Goal: Task Accomplishment & Management: Manage account settings

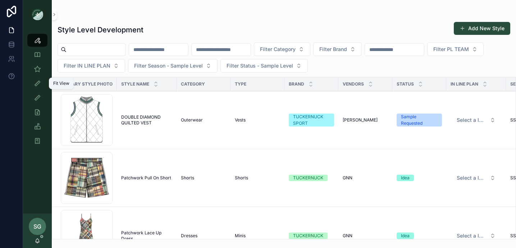
click at [37, 85] on icon "scrollable content" at bounding box center [37, 83] width 7 height 7
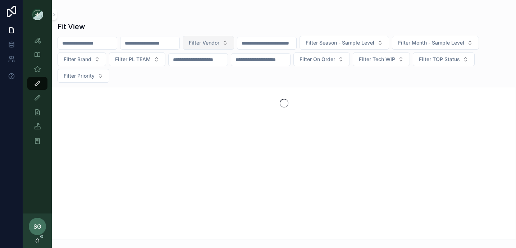
click at [234, 45] on button "Filter Vendor" at bounding box center [208, 43] width 51 height 14
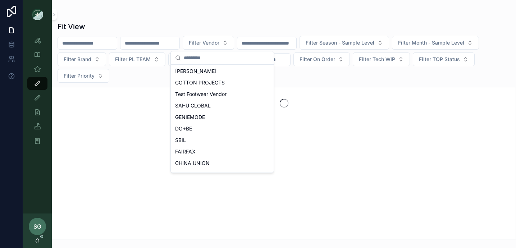
scroll to position [112, 0]
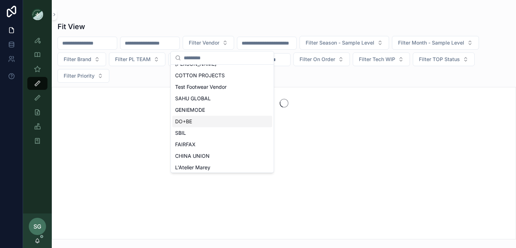
click at [191, 120] on span "DO+BE" at bounding box center [183, 121] width 17 height 7
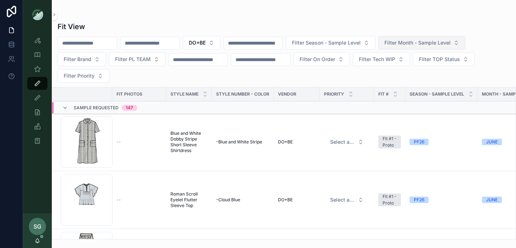
click at [439, 43] on span "Filter Month - Sample Level" at bounding box center [418, 42] width 66 height 7
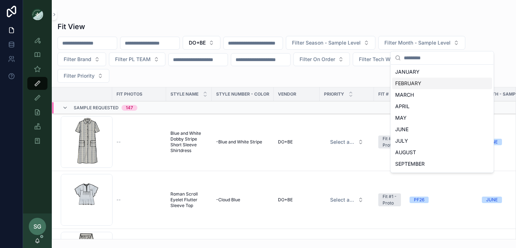
click at [413, 86] on div "FEBRUARY" at bounding box center [443, 84] width 100 height 12
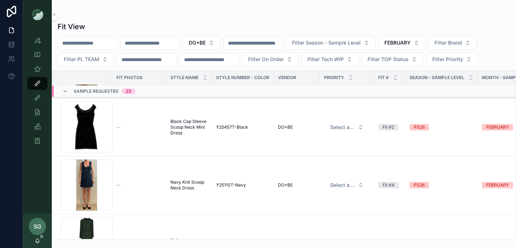
scroll to position [130, 0]
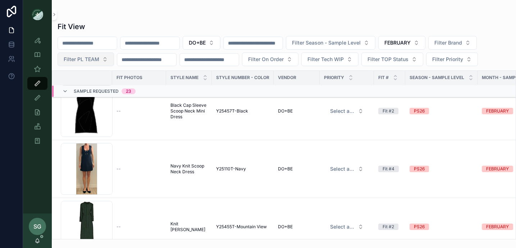
click at [103, 60] on button "Filter PL TEAM" at bounding box center [86, 60] width 57 height 14
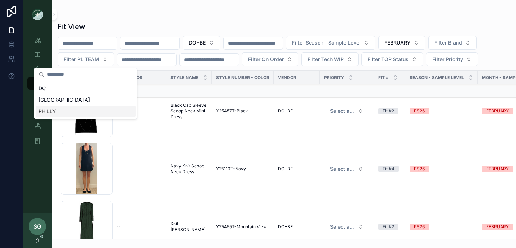
click at [63, 111] on div "PHILLY" at bounding box center [86, 112] width 100 height 12
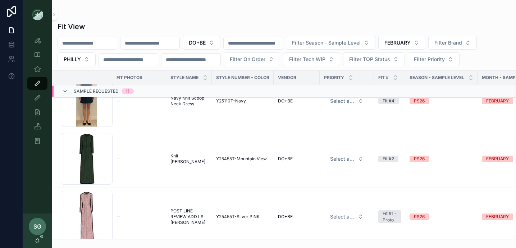
scroll to position [35, 0]
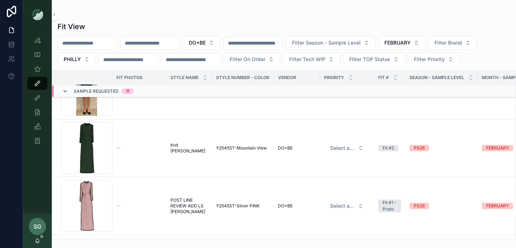
click at [65, 90] on icon "scrollable content" at bounding box center [65, 92] width 6 height 6
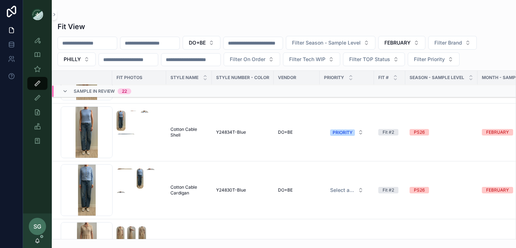
scroll to position [812, 0]
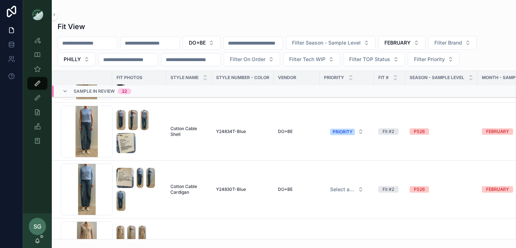
click at [90, 189] on div "Screenshot-2025-09-17-at-2.39.56-PM .png" at bounding box center [87, 190] width 52 height 52
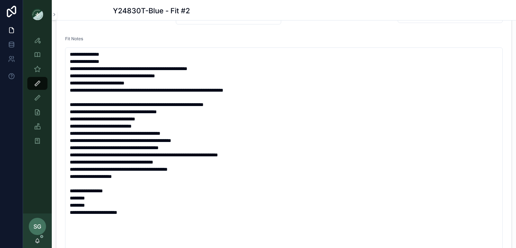
scroll to position [150, 0]
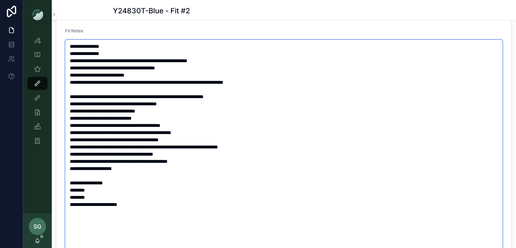
click at [90, 188] on textarea "**********" at bounding box center [284, 151] width 438 height 222
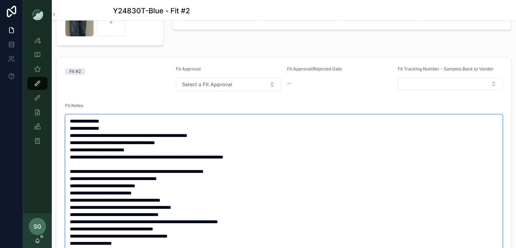
scroll to position [0, 0]
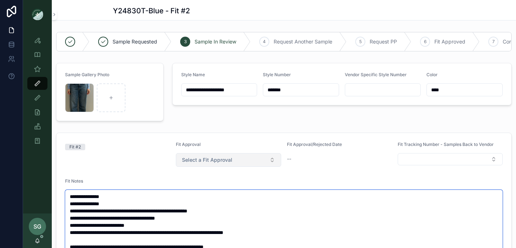
type textarea "**********"
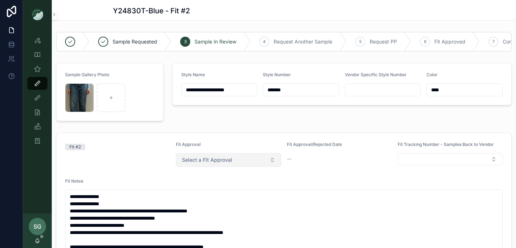
click at [271, 159] on button "Select a Fit Approval" at bounding box center [228, 160] width 105 height 14
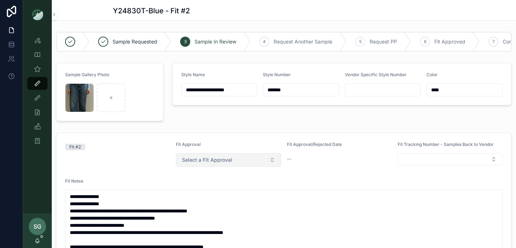
click at [274, 161] on button "Select a Fit Approval" at bounding box center [228, 160] width 105 height 14
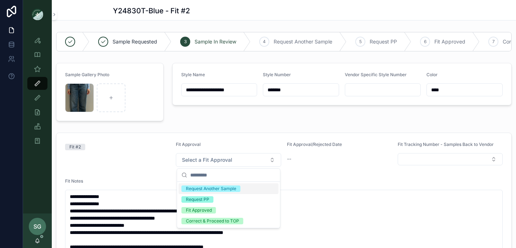
click at [219, 191] on div "Request Another Sample" at bounding box center [211, 189] width 50 height 6
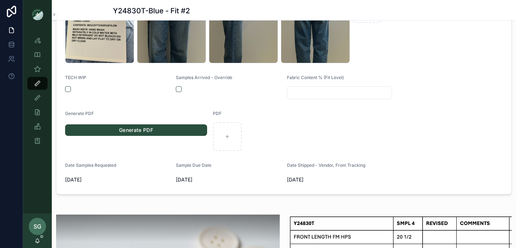
scroll to position [442, 0]
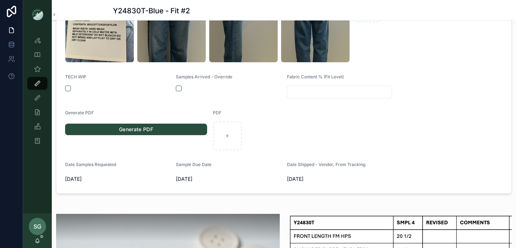
click at [142, 130] on link "Generate PDF" at bounding box center [136, 130] width 142 height 12
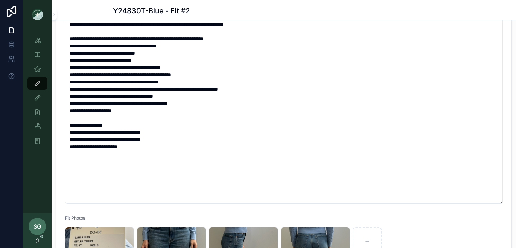
scroll to position [0, 0]
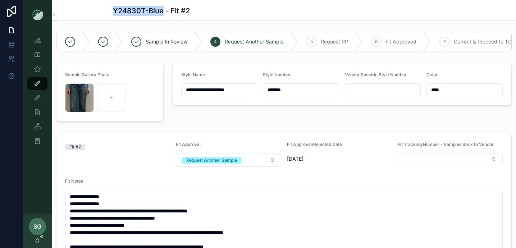
drag, startPoint x: 163, startPoint y: 13, endPoint x: 112, endPoint y: 13, distance: 50.7
click at [112, 13] on div "Y24830T-Blue - Fit #2" at bounding box center [284, 10] width 465 height 21
copy h1 "Y24830T-Blue"
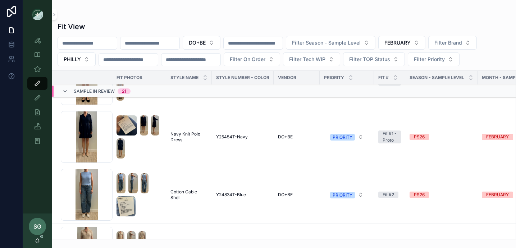
scroll to position [699, 0]
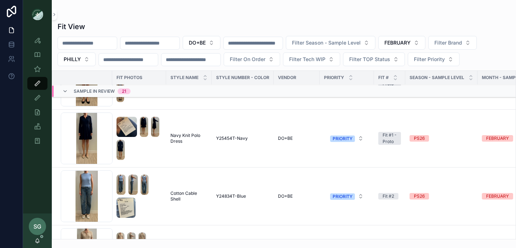
click at [89, 189] on div "Screenshot-2025-09-17-at-2.39.43-PM .png" at bounding box center [87, 197] width 52 height 52
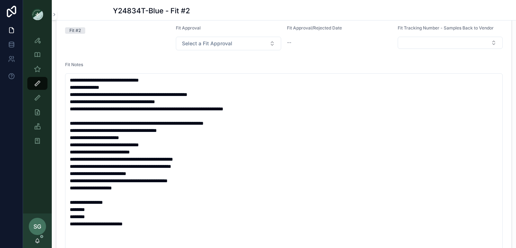
scroll to position [188, 0]
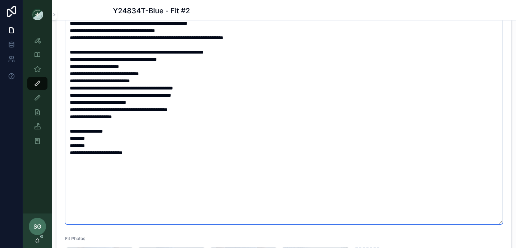
drag, startPoint x: 94, startPoint y: 146, endPoint x: 64, endPoint y: 146, distance: 30.2
click at [64, 146] on form "**********" at bounding box center [284, 196] width 455 height 502
click at [70, 146] on textarea "**********" at bounding box center [284, 113] width 438 height 222
click at [158, 133] on textarea "**********" at bounding box center [284, 113] width 438 height 222
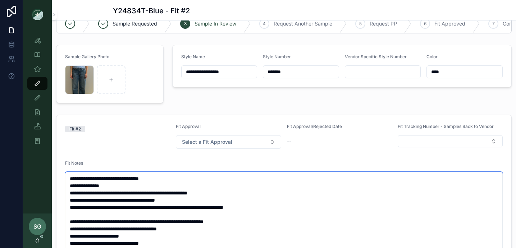
scroll to position [22, 0]
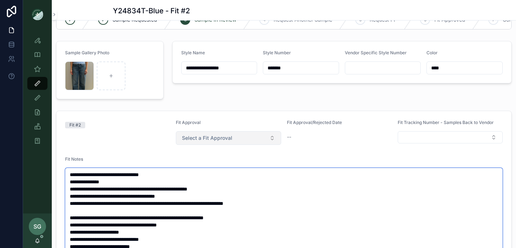
type textarea "**********"
click at [276, 138] on button "Select a Fit Approval" at bounding box center [228, 138] width 105 height 14
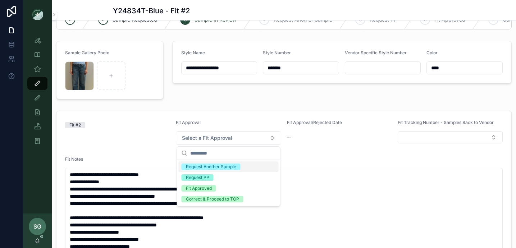
click at [243, 166] on div "Request Another Sample" at bounding box center [229, 167] width 100 height 11
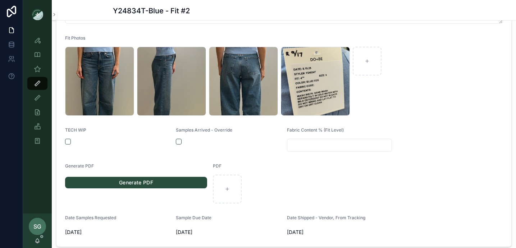
scroll to position [413, 0]
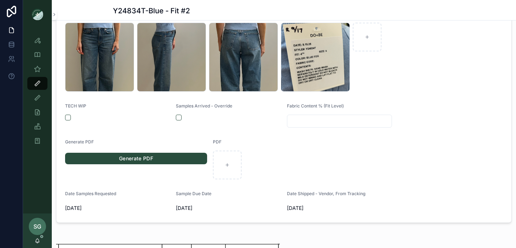
click at [139, 158] on link "Generate PDF" at bounding box center [136, 159] width 142 height 12
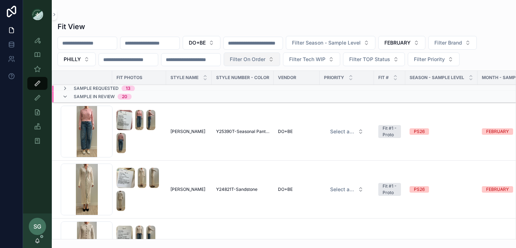
click at [280, 60] on button "Filter On Order" at bounding box center [252, 60] width 57 height 14
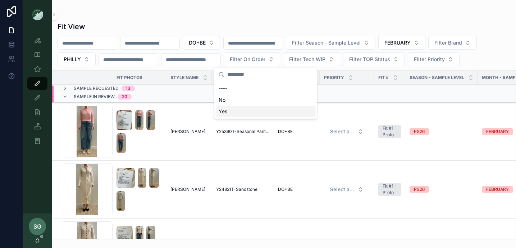
click at [229, 110] on div "Yes" at bounding box center [266, 112] width 100 height 12
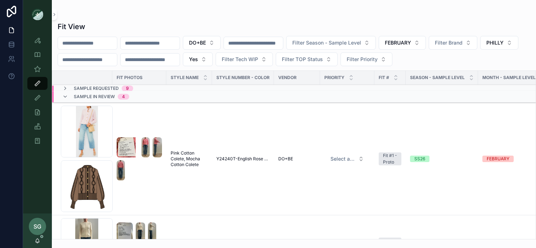
click at [155, 38] on input "scrollable content" at bounding box center [150, 43] width 59 height 10
type input "***"
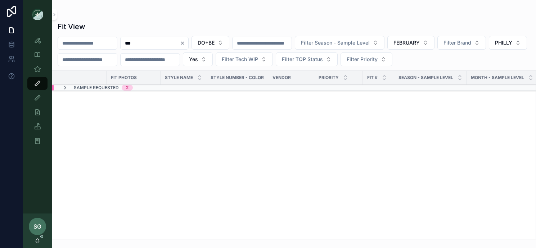
click at [64, 86] on icon "scrollable content" at bounding box center [65, 88] width 6 height 6
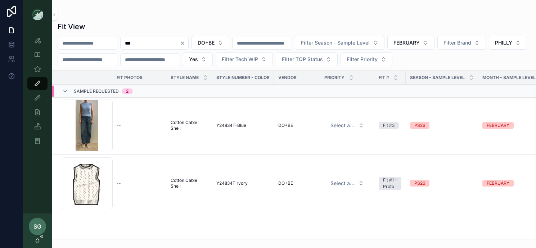
click at [89, 122] on div "Screenshot-2025-09-17-at-2.39.43-PM .png" at bounding box center [87, 126] width 52 height 52
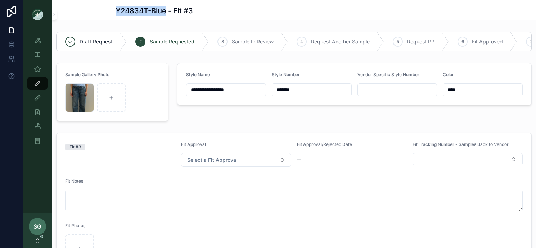
drag, startPoint x: 167, startPoint y: 13, endPoint x: 116, endPoint y: 10, distance: 50.4
click at [116, 10] on h1 "Y24834T-Blue - Fit #3" at bounding box center [154, 11] width 77 height 10
copy h1 "Y24834T-Blue"
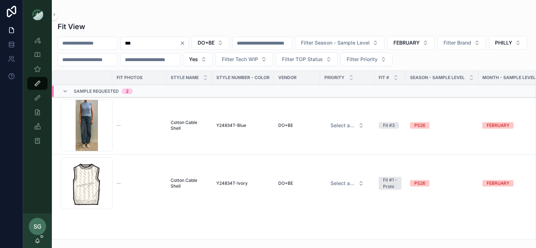
click at [185, 44] on icon "Clear" at bounding box center [183, 43] width 6 height 6
click at [154, 44] on input "scrollable content" at bounding box center [150, 43] width 59 height 10
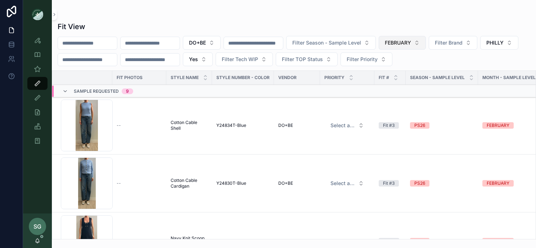
click at [426, 42] on button "FEBRUARY" at bounding box center [402, 43] width 47 height 14
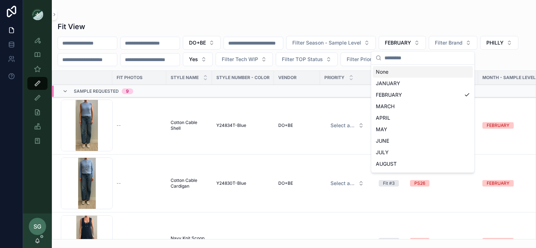
click at [399, 74] on div "None" at bounding box center [423, 72] width 100 height 12
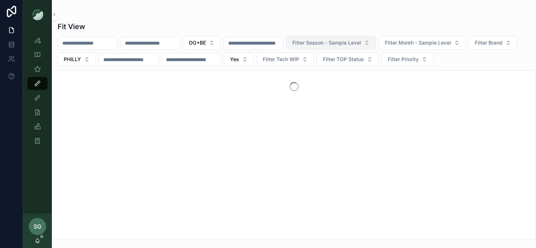
click at [376, 41] on button "Filter Season - Sample Level" at bounding box center [331, 43] width 90 height 14
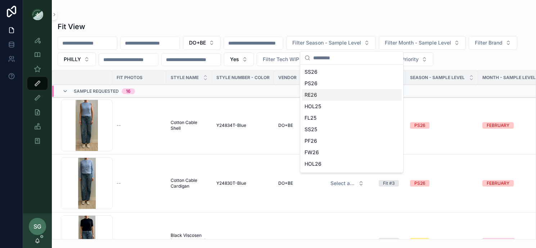
click at [318, 95] on div "RE26" at bounding box center [352, 95] width 100 height 12
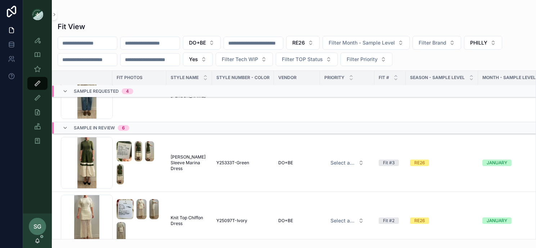
scroll to position [208, 0]
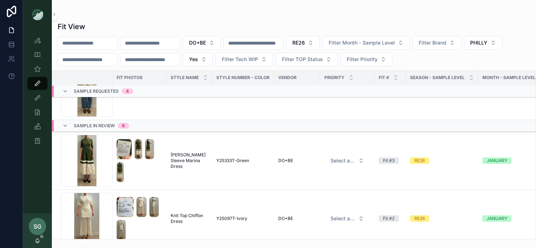
click at [91, 161] on div "Screenshot-2025-10-01-at-3.46.21-PM .png" at bounding box center [87, 161] width 52 height 52
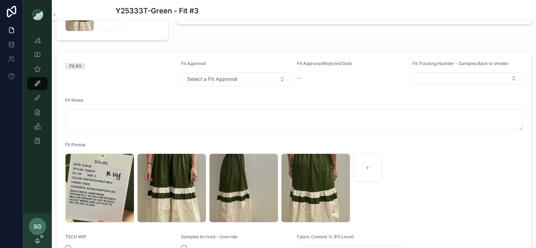
scroll to position [80, 0]
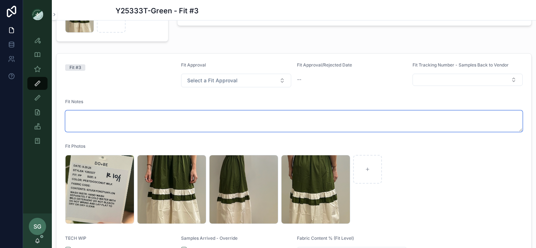
click at [92, 115] on textarea "scrollable content" at bounding box center [293, 121] width 457 height 22
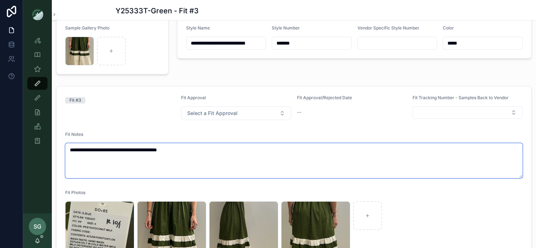
scroll to position [0, 0]
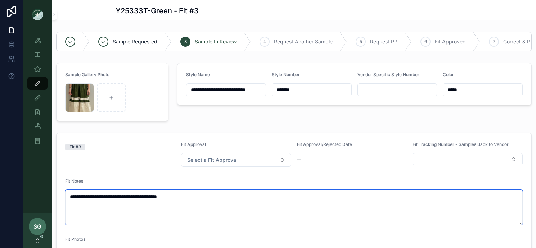
click at [184, 196] on textarea "**********" at bounding box center [293, 207] width 457 height 35
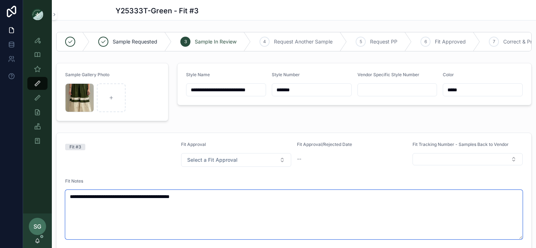
click at [69, 196] on textarea "**********" at bounding box center [293, 215] width 457 height 50
paste textarea "**********"
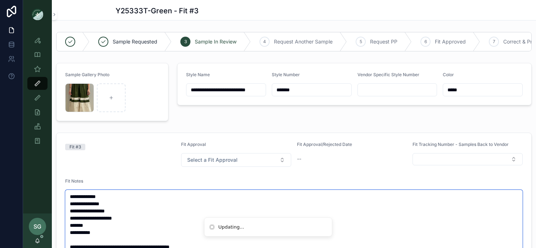
scroll to position [2, 0]
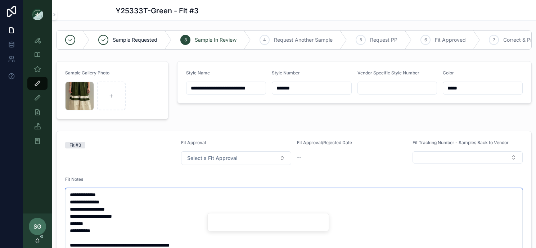
click at [105, 229] on textarea "**********" at bounding box center [293, 241] width 457 height 107
click at [94, 226] on textarea "**********" at bounding box center [293, 241] width 457 height 107
drag, startPoint x: 92, startPoint y: 225, endPoint x: 66, endPoint y: 225, distance: 26.3
click at [66, 225] on textarea "**********" at bounding box center [293, 241] width 457 height 107
click at [107, 195] on textarea "**********" at bounding box center [293, 245] width 457 height 114
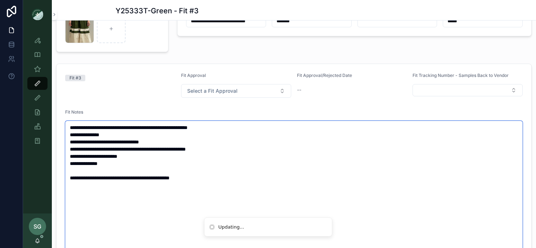
scroll to position [76, 0]
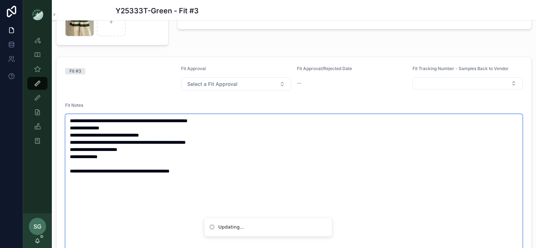
click at [71, 170] on textarea "**********" at bounding box center [293, 193] width 457 height 158
type textarea "**********"
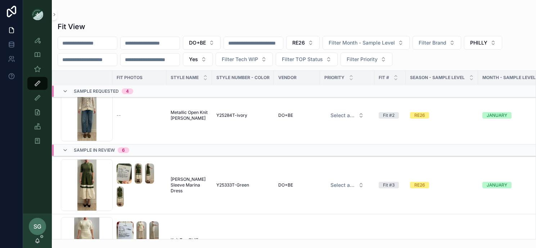
scroll to position [191, 0]
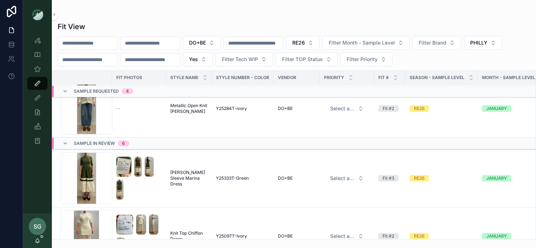
click at [90, 180] on div "Screenshot-2025-10-01-at-3.46.21-PM .png" at bounding box center [86, 179] width 52 height 52
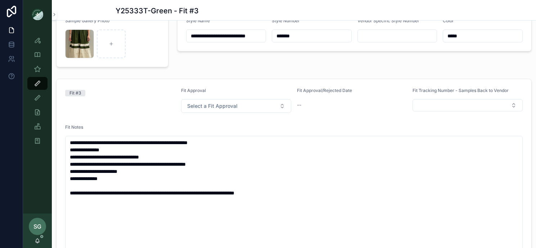
scroll to position [71, 0]
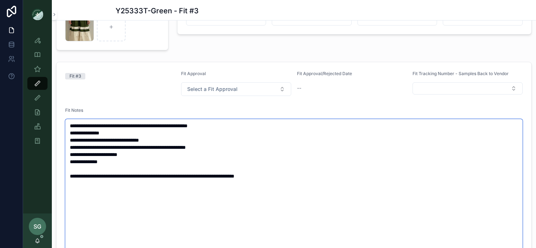
click at [148, 176] on textarea "**********" at bounding box center [293, 205] width 457 height 172
drag, startPoint x: 336, startPoint y: 175, endPoint x: 209, endPoint y: 175, distance: 127.4
click at [209, 175] on textarea "**********" at bounding box center [293, 208] width 457 height 179
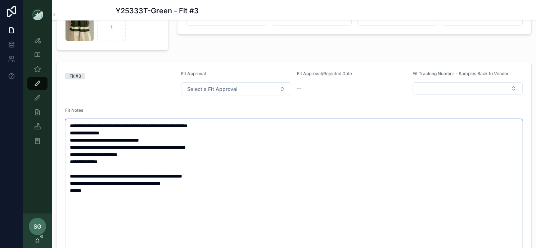
click at [79, 189] on textarea "**********" at bounding box center [293, 216] width 457 height 194
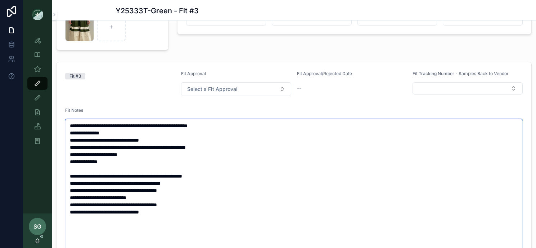
click at [151, 196] on textarea "**********" at bounding box center [293, 230] width 457 height 222
type textarea "**********"
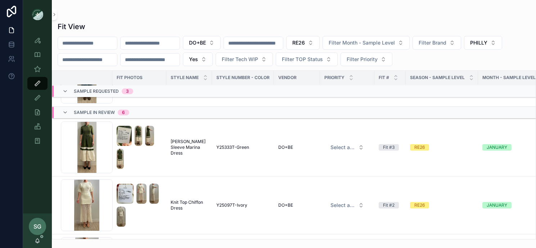
scroll to position [167, 0]
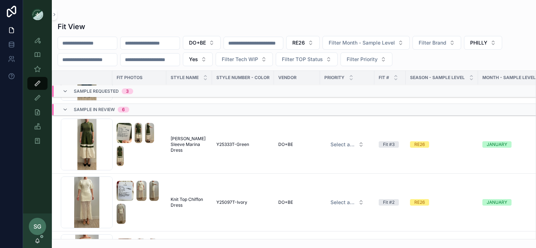
click at [87, 144] on div "Screenshot-2025-10-01-at-3.46.21-PM .png" at bounding box center [87, 145] width 52 height 52
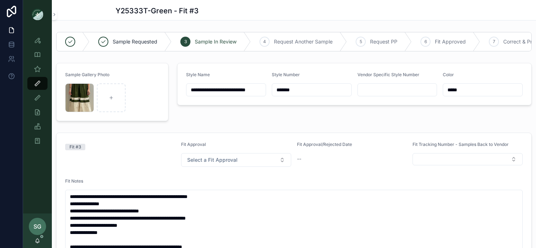
scroll to position [49, 0]
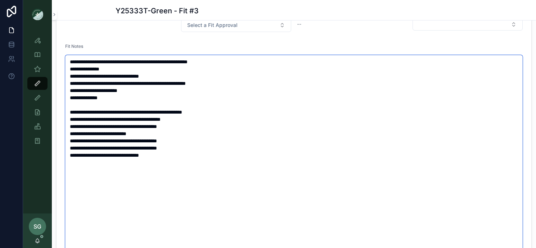
scroll to position [138, 0]
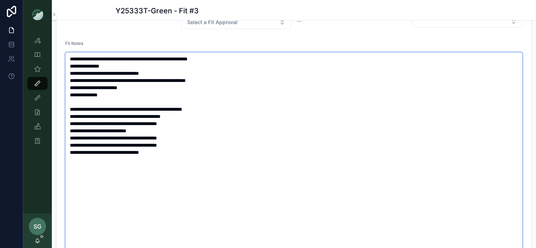
click at [156, 153] on textarea "**********" at bounding box center [293, 163] width 457 height 222
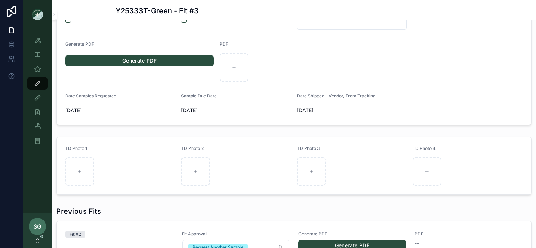
scroll to position [516, 0]
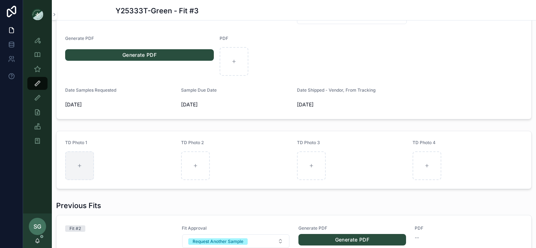
type textarea "**********"
click at [79, 166] on icon "scrollable content" at bounding box center [79, 165] width 5 height 5
type input "**********"
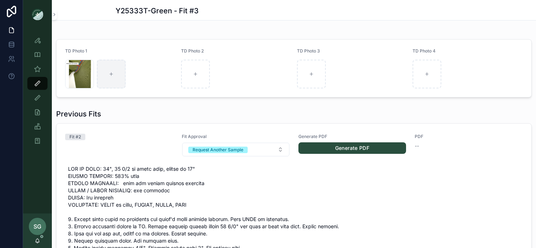
scroll to position [876, 0]
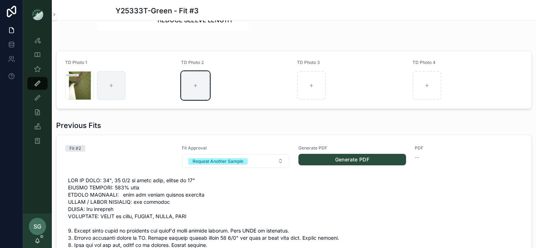
click at [200, 82] on div "scrollable content" at bounding box center [195, 85] width 29 height 29
type input "**********"
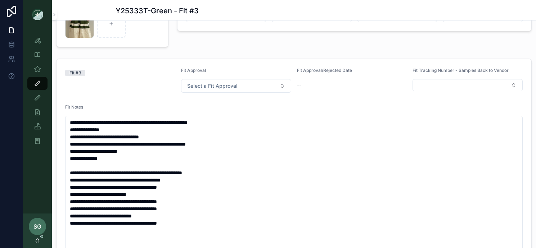
scroll to position [76, 0]
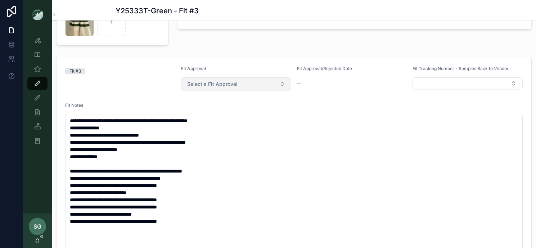
click at [285, 83] on button "Select a Fit Approval" at bounding box center [236, 84] width 110 height 14
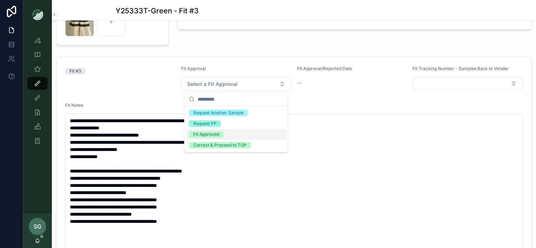
click at [220, 133] on span "Fit Approved" at bounding box center [206, 134] width 35 height 6
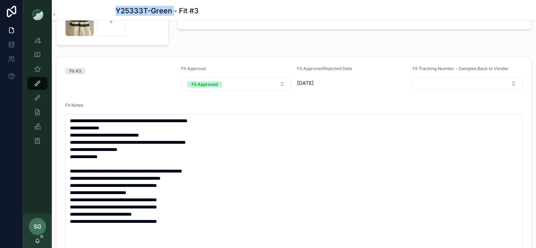
drag, startPoint x: 172, startPoint y: 11, endPoint x: 116, endPoint y: 11, distance: 56.5
click at [116, 11] on h1 "Y25333T-Green - Fit #3" at bounding box center [157, 11] width 83 height 10
copy h1 "Y25333T-Green"
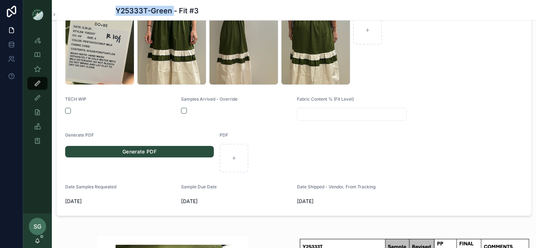
scroll to position [422, 0]
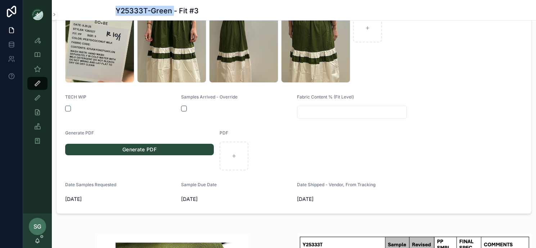
click at [115, 150] on link "Generate PDF" at bounding box center [139, 150] width 149 height 12
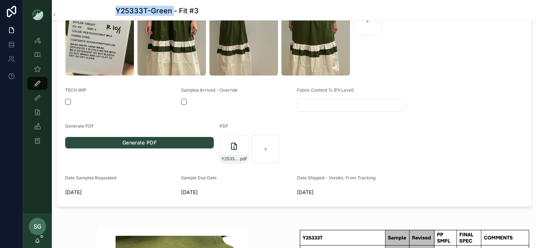
scroll to position [423, 0]
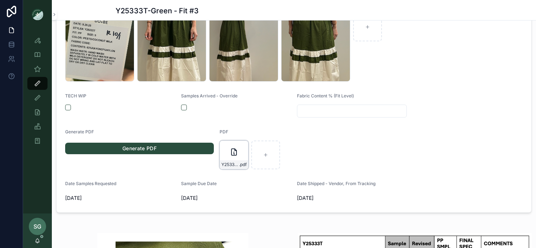
click at [235, 153] on icon "scrollable content" at bounding box center [234, 152] width 9 height 9
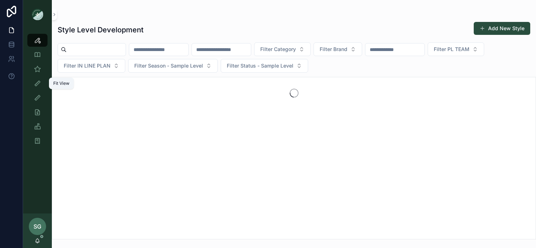
click at [39, 81] on icon "scrollable content" at bounding box center [37, 83] width 7 height 7
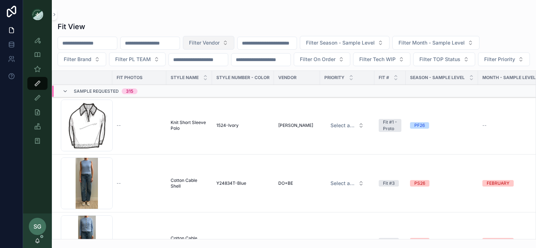
click at [234, 45] on button "Filter Vendor" at bounding box center [208, 43] width 51 height 14
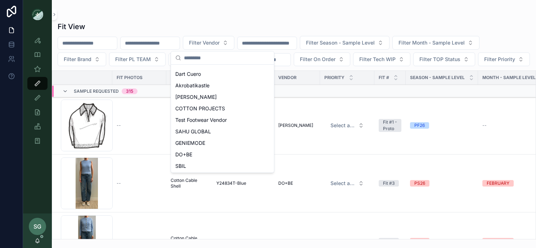
scroll to position [90, 0]
click at [189, 143] on span "DO+BE" at bounding box center [183, 143] width 17 height 7
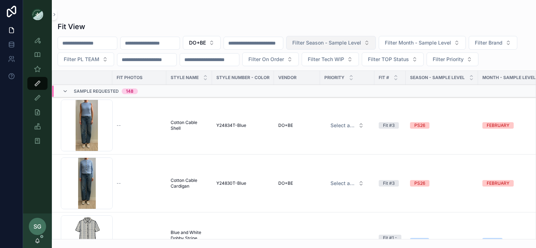
click at [361, 46] on span "Filter Season - Sample Level" at bounding box center [326, 42] width 69 height 7
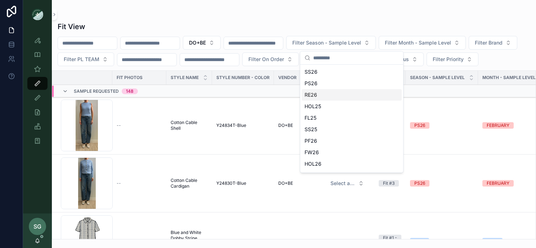
click at [313, 96] on div "RE26" at bounding box center [352, 95] width 100 height 12
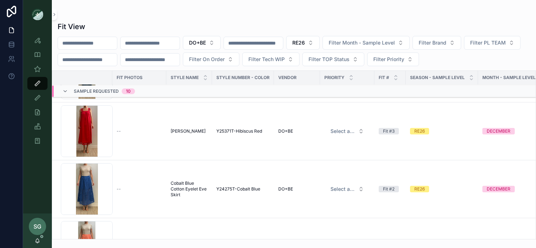
scroll to position [53, 0]
click at [464, 50] on button "Filter PL TEAM" at bounding box center [492, 43] width 57 height 14
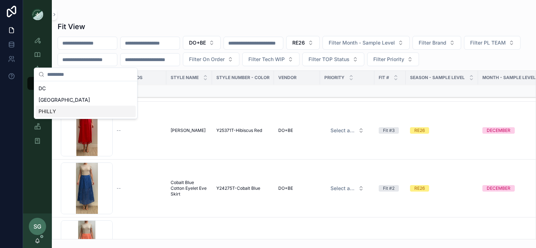
click at [72, 111] on div "PHILLY" at bounding box center [86, 112] width 100 height 12
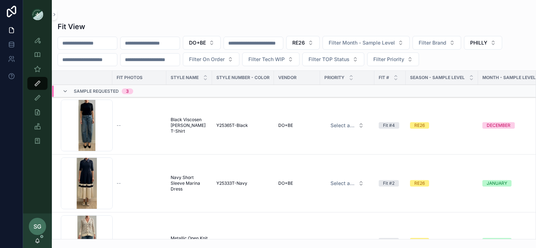
click at [91, 180] on div "Screenshot-2025-08-25-at-1.35.49-PM .png" at bounding box center [87, 184] width 52 height 52
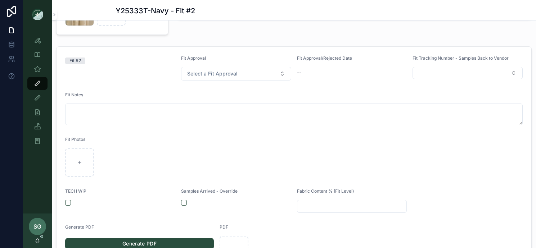
scroll to position [78, 0]
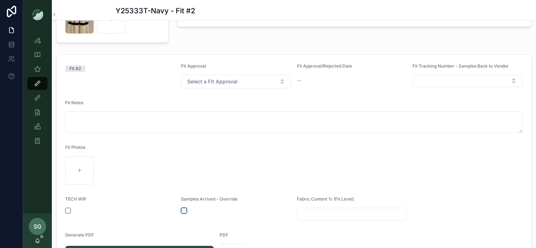
click at [182, 211] on button "scrollable content" at bounding box center [184, 211] width 6 height 6
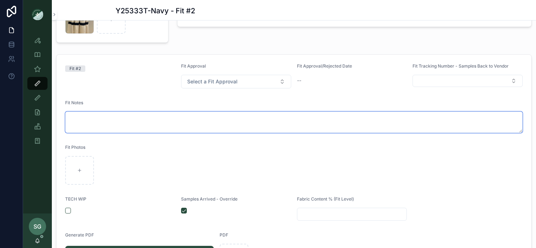
click at [76, 116] on textarea "scrollable content" at bounding box center [293, 123] width 457 height 22
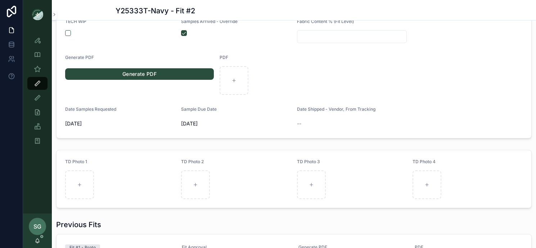
scroll to position [311, 0]
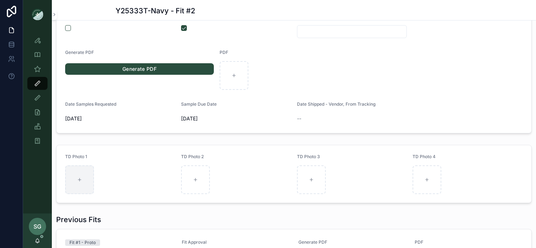
type textarea "**********"
click at [81, 180] on icon "scrollable content" at bounding box center [79, 180] width 3 height 0
type input "**********"
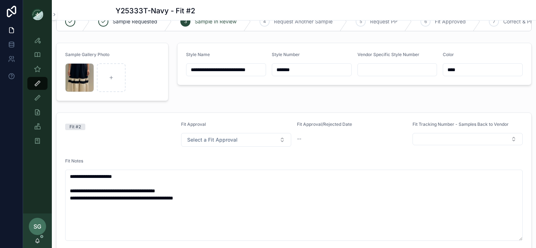
scroll to position [17, 0]
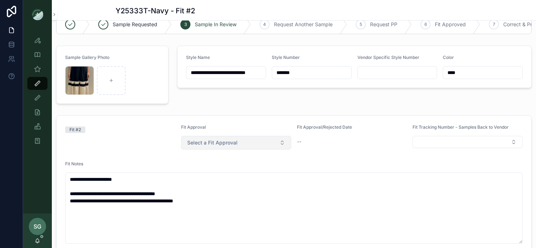
click at [284, 143] on button "Select a Fit Approval" at bounding box center [236, 143] width 110 height 14
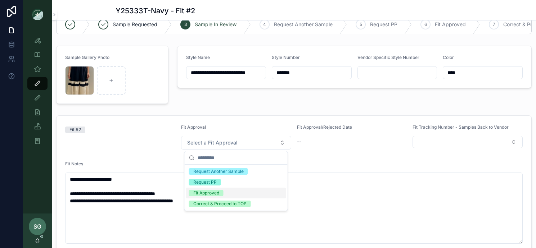
click at [217, 191] on div "Fit Approved" at bounding box center [206, 193] width 26 height 6
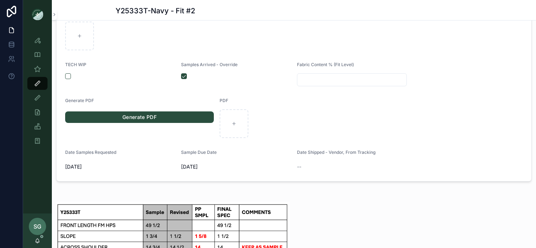
scroll to position [263, 0]
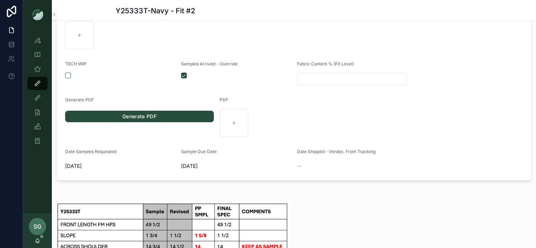
click at [177, 118] on link "Generate PDF" at bounding box center [139, 117] width 149 height 12
drag, startPoint x: 168, startPoint y: 13, endPoint x: 118, endPoint y: 13, distance: 50.4
click at [118, 13] on h1 "Y25333T-Navy - Fit #2" at bounding box center [156, 11] width 80 height 10
copy h1 "Y25333T-Navy"
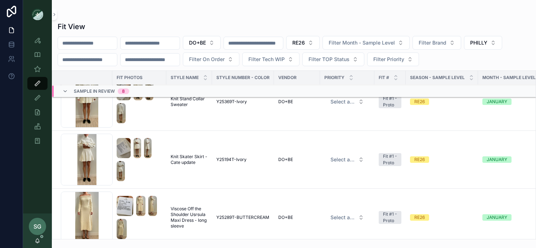
scroll to position [101, 0]
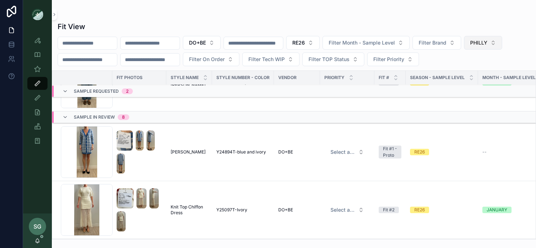
click at [502, 44] on button "PHILLY" at bounding box center [483, 43] width 38 height 14
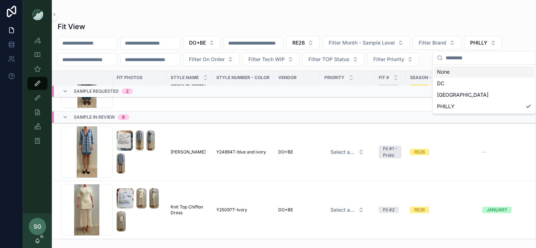
click at [463, 72] on div "None" at bounding box center [484, 72] width 100 height 12
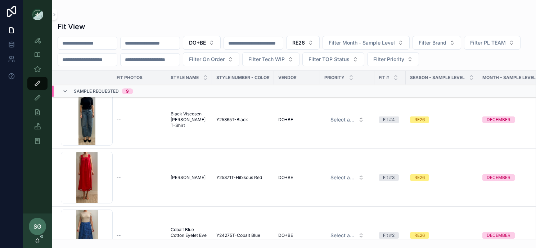
scroll to position [9, 0]
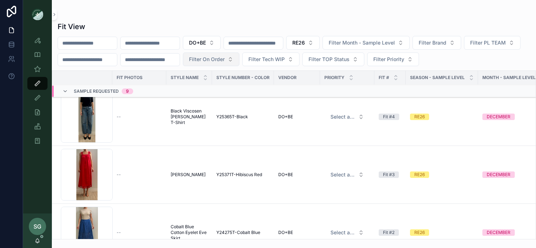
click at [239, 59] on button "Filter On Order" at bounding box center [211, 60] width 57 height 14
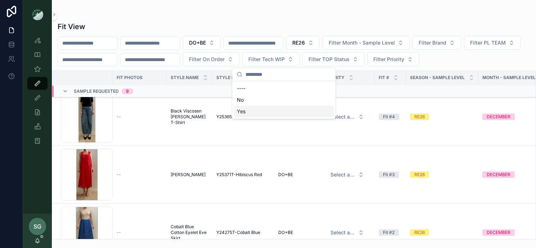
click at [243, 112] on div "Yes" at bounding box center [284, 112] width 100 height 12
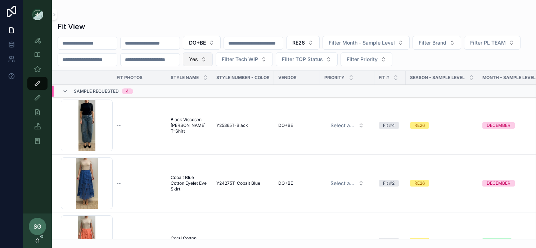
click at [213, 63] on button "Yes" at bounding box center [198, 60] width 30 height 14
click at [242, 101] on div "No" at bounding box center [271, 100] width 100 height 12
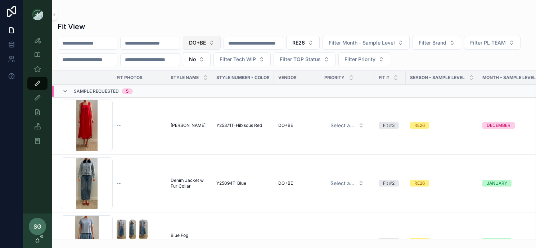
click at [221, 42] on button "DO+BE" at bounding box center [202, 43] width 38 height 14
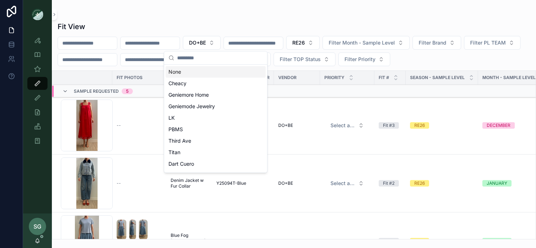
click at [188, 73] on div "None" at bounding box center [216, 72] width 100 height 12
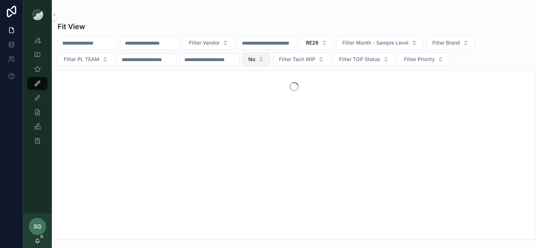
click at [270, 58] on button "No" at bounding box center [256, 60] width 28 height 14
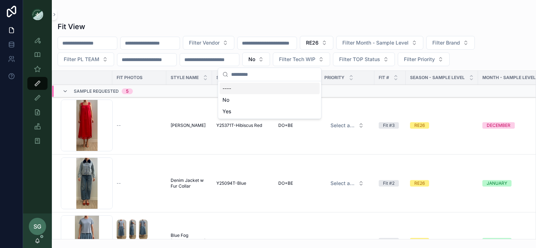
click at [232, 88] on div "----" at bounding box center [270, 89] width 100 height 12
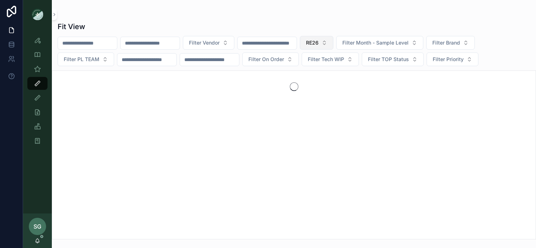
click at [333, 42] on button "RE26" at bounding box center [316, 43] width 33 height 14
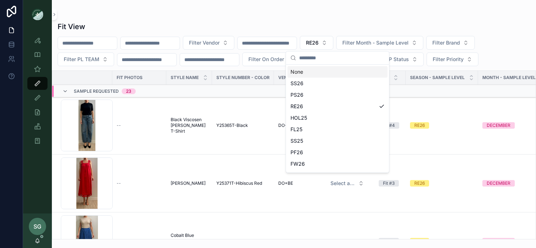
click at [304, 72] on div "None" at bounding box center [338, 72] width 100 height 12
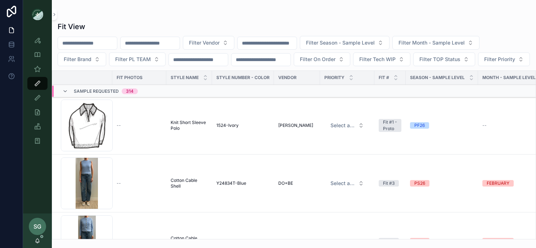
click at [164, 43] on input "scrollable content" at bounding box center [150, 43] width 59 height 10
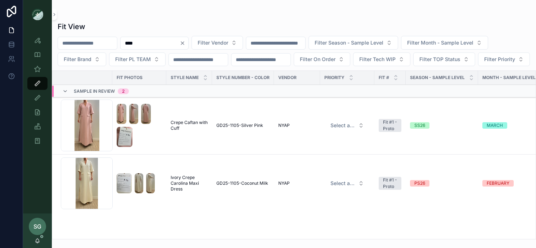
type input "****"
click at [83, 207] on div "Screenshot-2025-09-02-at-10.02.07-AM .png" at bounding box center [87, 184] width 52 height 52
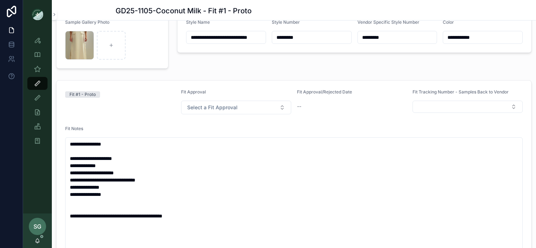
scroll to position [55, 0]
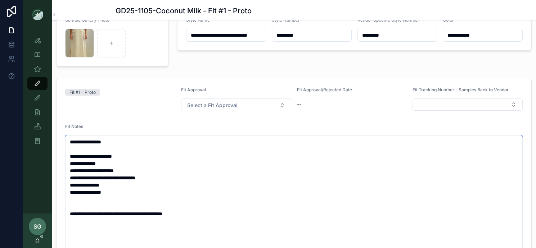
click at [121, 193] on textarea "**********" at bounding box center [293, 196] width 457 height 122
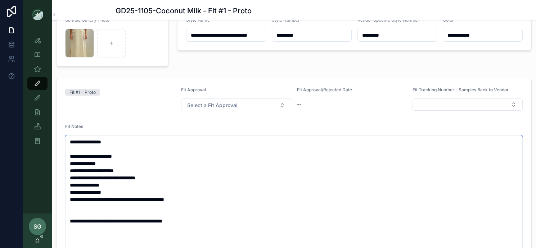
type textarea "**********"
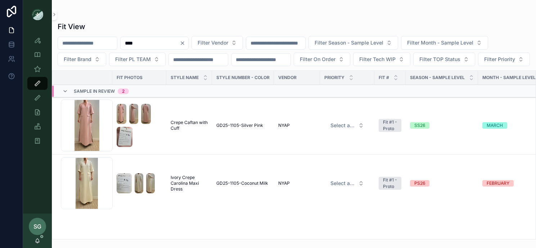
click at [184, 44] on icon "Clear" at bounding box center [182, 43] width 3 height 3
click at [160, 44] on input "scrollable content" at bounding box center [150, 43] width 59 height 10
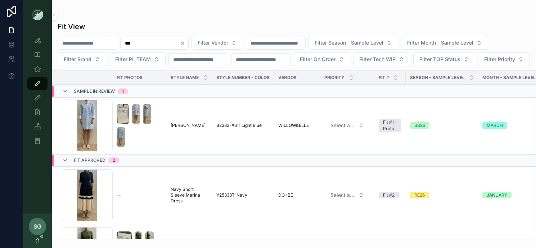
type input "***"
click at [91, 210] on div "Screenshot-2025-08-25-at-1.35.49-PM .png" at bounding box center [87, 196] width 52 height 52
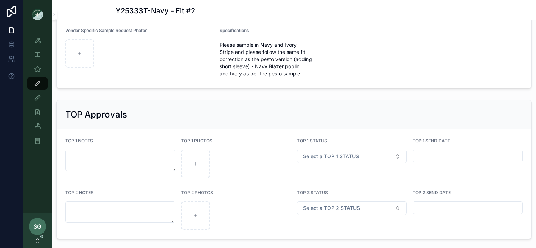
scroll to position [1334, 0]
click at [37, 123] on icon "scrollable content" at bounding box center [37, 126] width 7 height 7
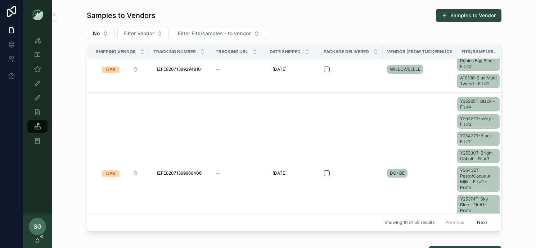
scroll to position [16, 0]
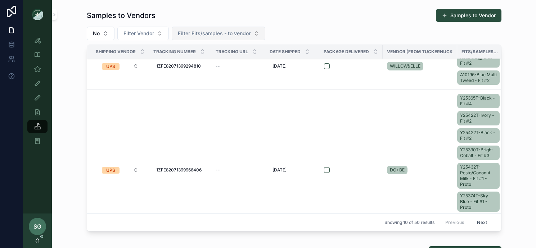
click at [252, 37] on button "Filter Fits/samples - to vendor" at bounding box center [219, 34] width 94 height 14
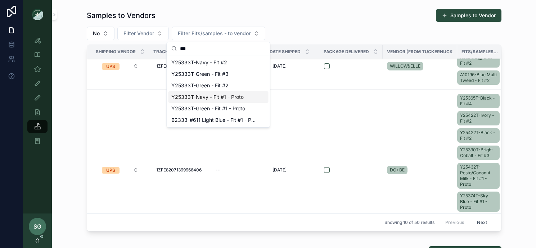
type input "***"
click at [211, 99] on span "Y25333T-Navy - Fit #1 - Proto" at bounding box center [207, 97] width 72 height 7
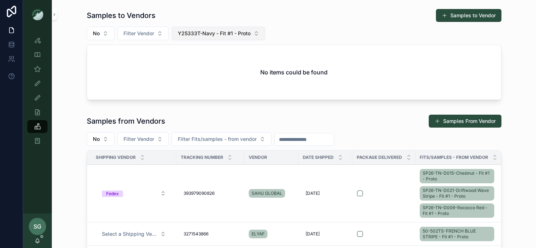
click at [259, 36] on button "Y25333T-Navy - Fit #1 - Proto" at bounding box center [219, 34] width 94 height 14
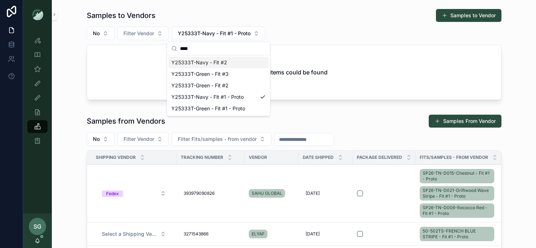
type input "****"
click at [195, 65] on span "Y25333T-Navy - Fit #2" at bounding box center [199, 62] width 56 height 7
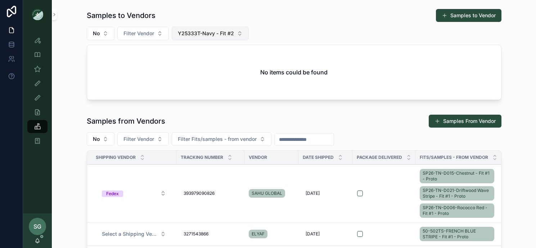
click at [201, 35] on span "Y25333T-Navy - Fit #2" at bounding box center [206, 33] width 56 height 7
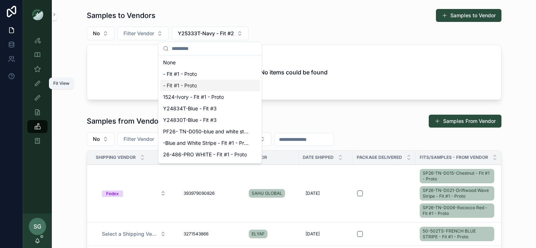
click at [37, 84] on icon "scrollable content" at bounding box center [37, 83] width 7 height 7
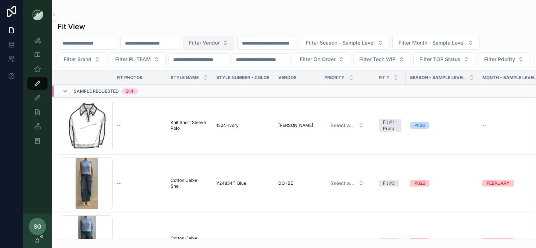
click at [234, 46] on button "Filter Vendor" at bounding box center [208, 43] width 51 height 14
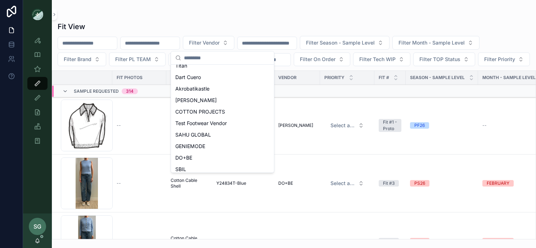
scroll to position [74, 0]
click at [188, 158] on span "DO+BE" at bounding box center [183, 158] width 17 height 7
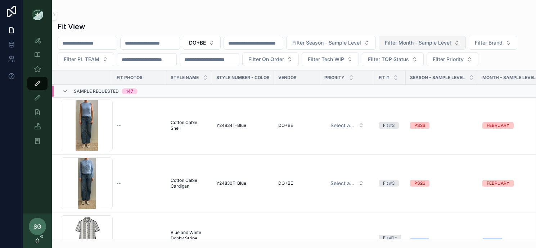
click at [422, 46] on button "Filter Month - Sample Level" at bounding box center [422, 43] width 87 height 14
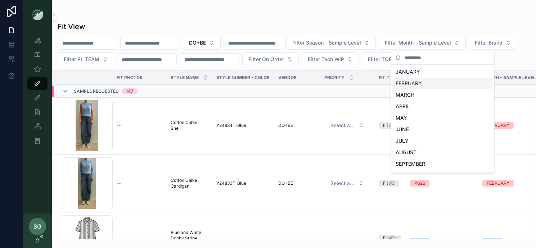
click at [429, 83] on div "FEBRUARY" at bounding box center [443, 84] width 100 height 12
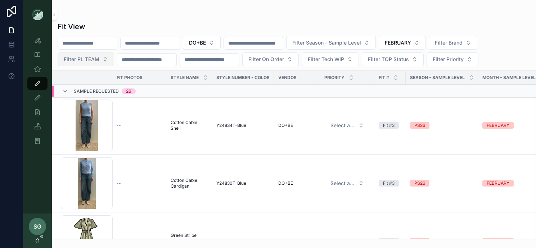
click at [107, 59] on button "Filter PL TEAM" at bounding box center [86, 60] width 57 height 14
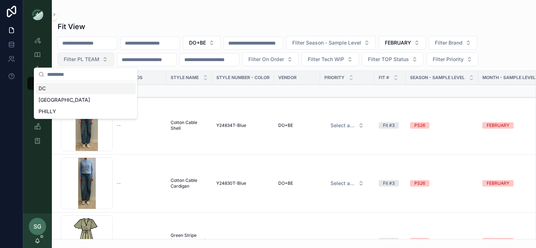
click at [107, 59] on button "Filter PL TEAM" at bounding box center [86, 60] width 57 height 14
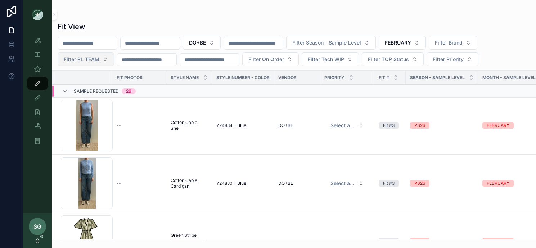
click at [100, 60] on button "Filter PL TEAM" at bounding box center [86, 60] width 57 height 14
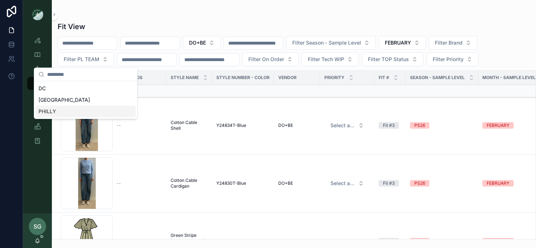
click at [53, 110] on div "PHILLY" at bounding box center [86, 112] width 100 height 12
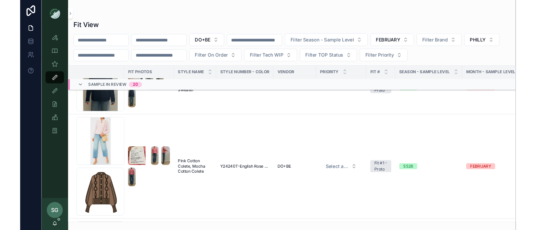
scroll to position [1007, 0]
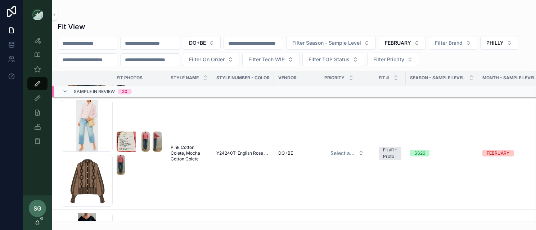
click at [144, 145] on img "scrollable content" at bounding box center [145, 141] width 8 height 20
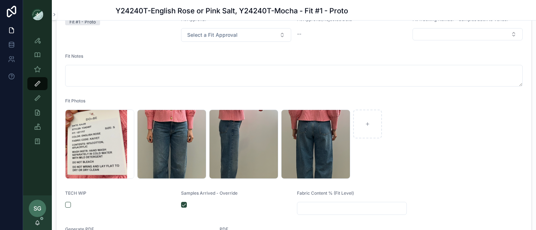
scroll to position [174, 0]
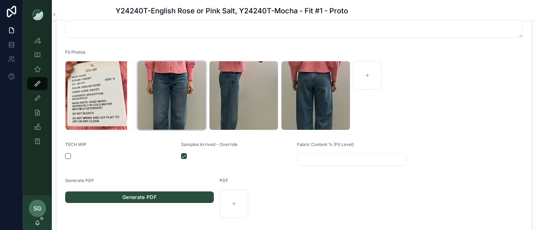
click at [163, 102] on div "Screenshot-2025-09-04-at-4.11.34-PM .png" at bounding box center [171, 95] width 69 height 69
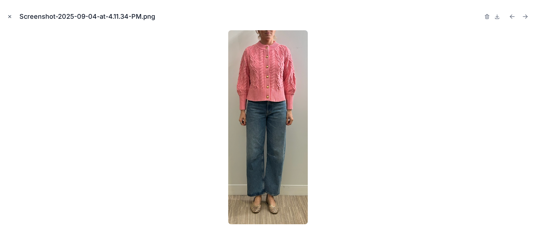
click at [8, 14] on icon "Close modal" at bounding box center [9, 16] width 5 height 5
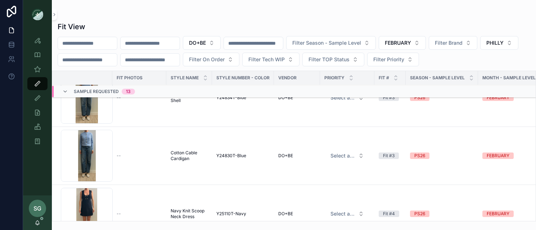
scroll to position [29, 0]
click at [67, 89] on icon "scrollable content" at bounding box center [65, 92] width 6 height 6
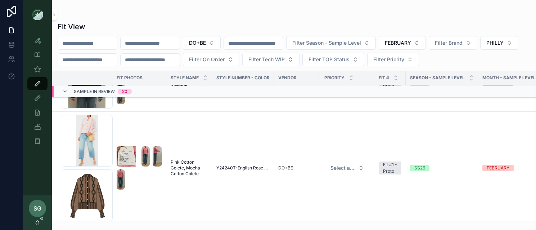
scroll to position [237, 0]
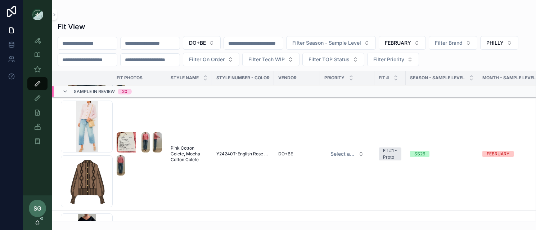
click at [235, 23] on div "Fit View" at bounding box center [294, 27] width 473 height 10
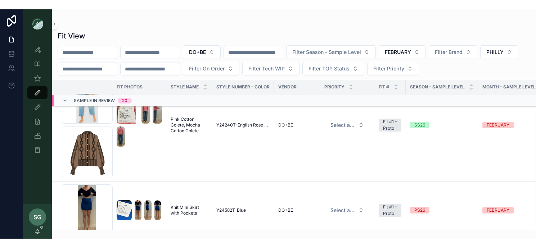
scroll to position [276, 0]
